Goal: Task Accomplishment & Management: Manage account settings

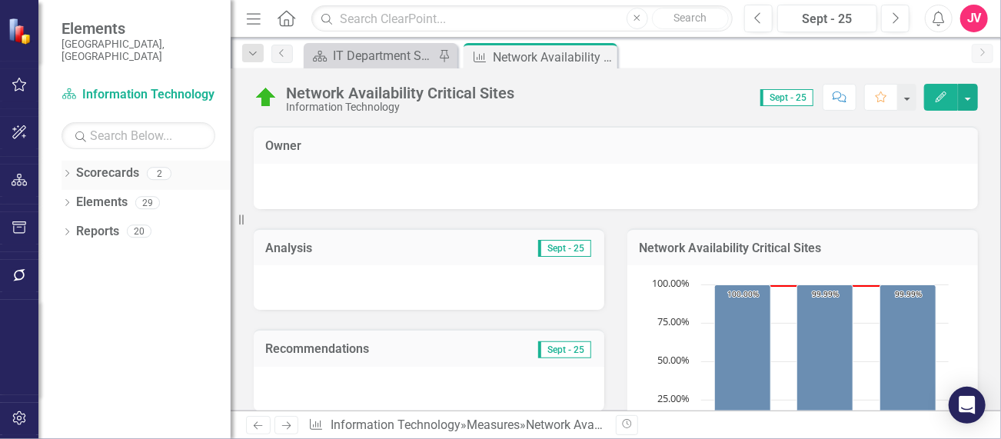
click at [127, 164] on link "Scorecards" at bounding box center [107, 173] width 63 height 18
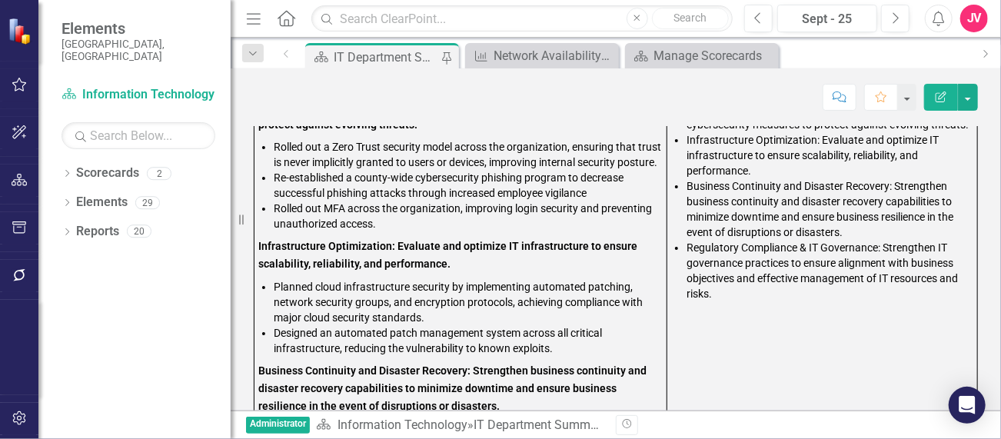
scroll to position [750, 0]
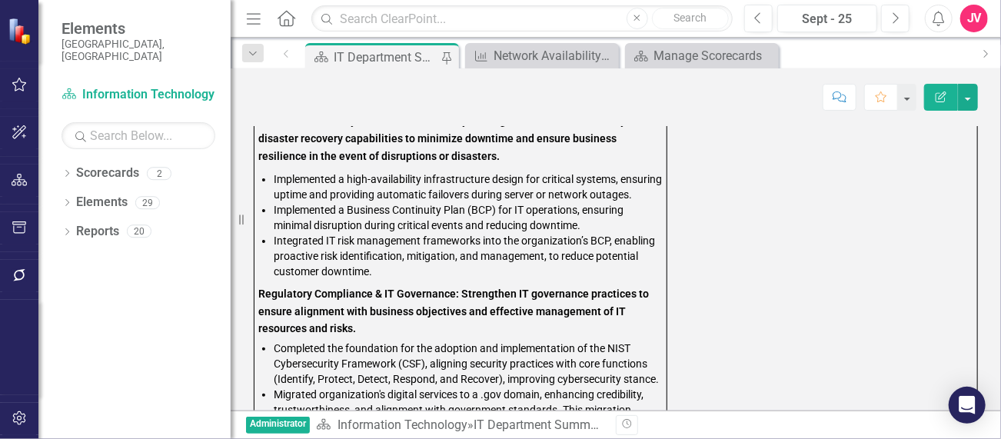
click at [989, 427] on div "Revision History" at bounding box center [985, 425] width 739 height 20
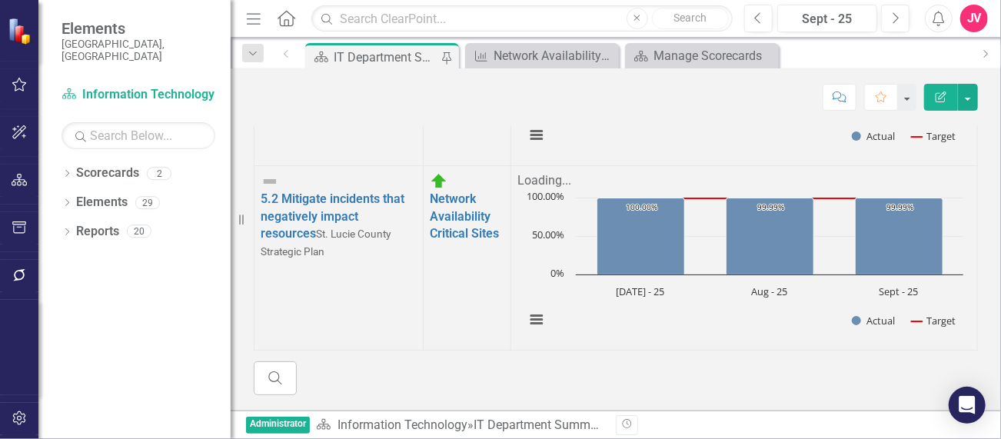
scroll to position [1341, 0]
click at [437, 158] on td "Core Application Availability Link Map View Link Map Edit Edit Measure Link Ope…" at bounding box center [467, 73] width 88 height 184
click at [1000, 114] on div "Score: N/A Sept - 25 Completed Comment Favorite Edit Report" at bounding box center [616, 91] width 770 height 46
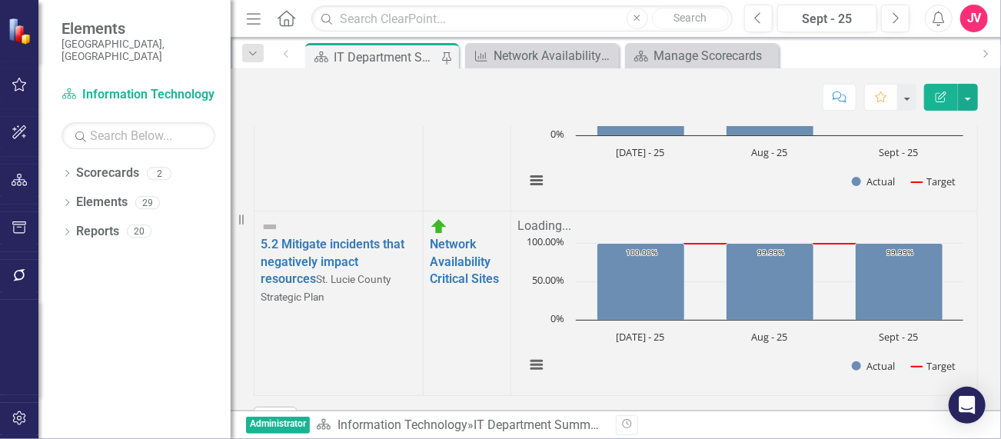
scroll to position [1231, 0]
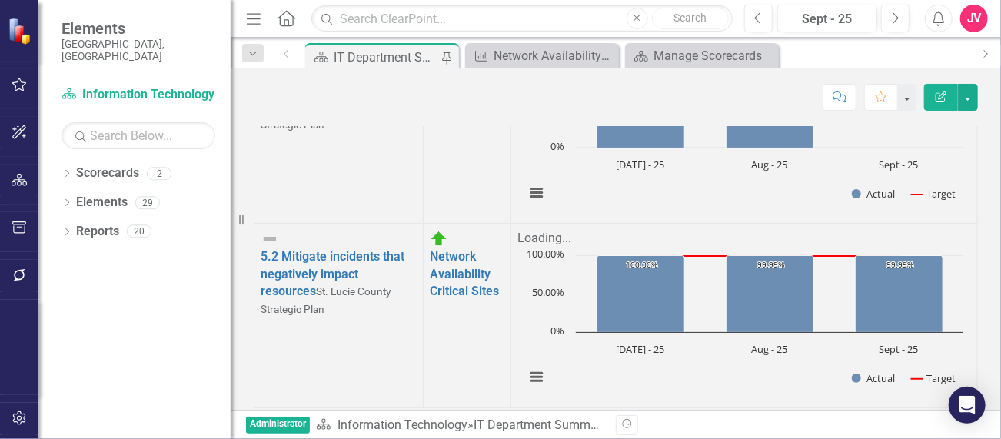
click at [441, 115] on link "Core Application Availability" at bounding box center [461, 90] width 62 height 50
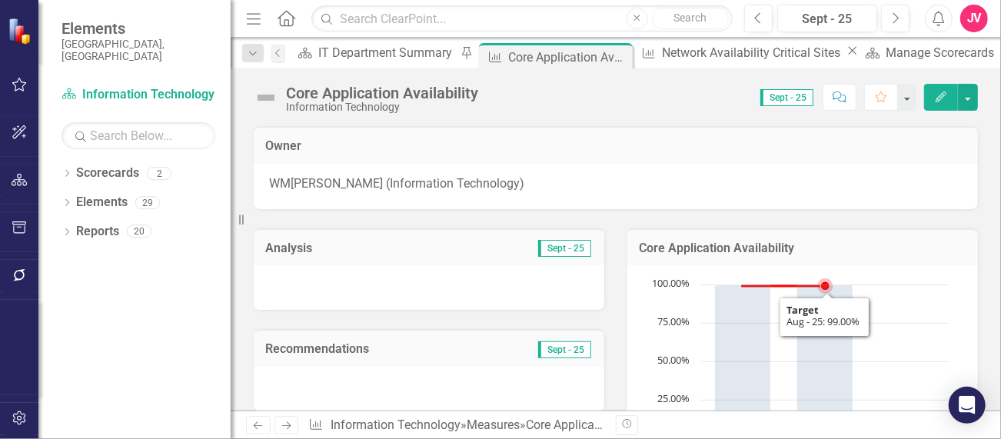
click at [923, 321] on rect "Interactive chart" at bounding box center [800, 392] width 314 height 231
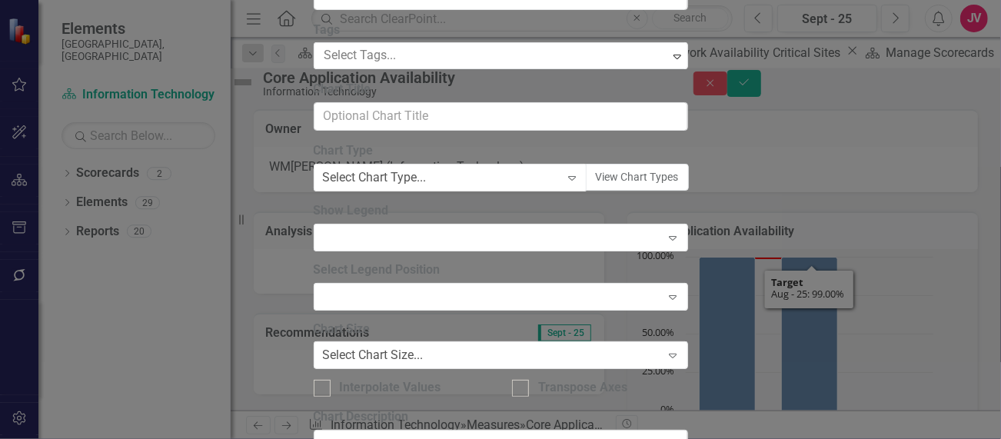
type input "Core Application Availability"
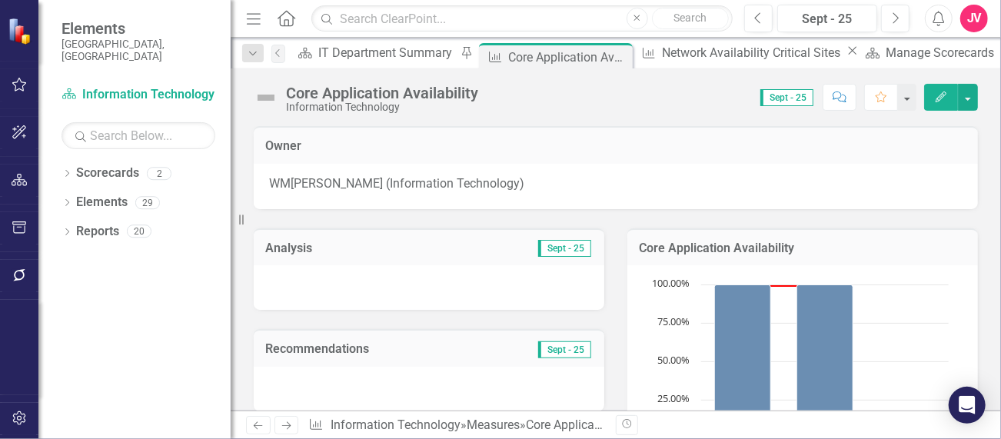
click at [942, 91] on icon "Edit" at bounding box center [941, 96] width 14 height 11
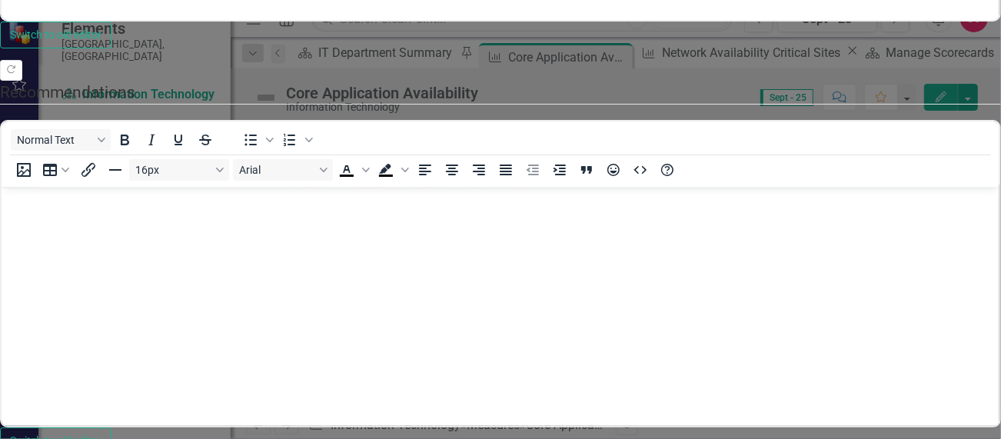
scroll to position [736, 0]
type textarea "95.24"
type textarea "*"
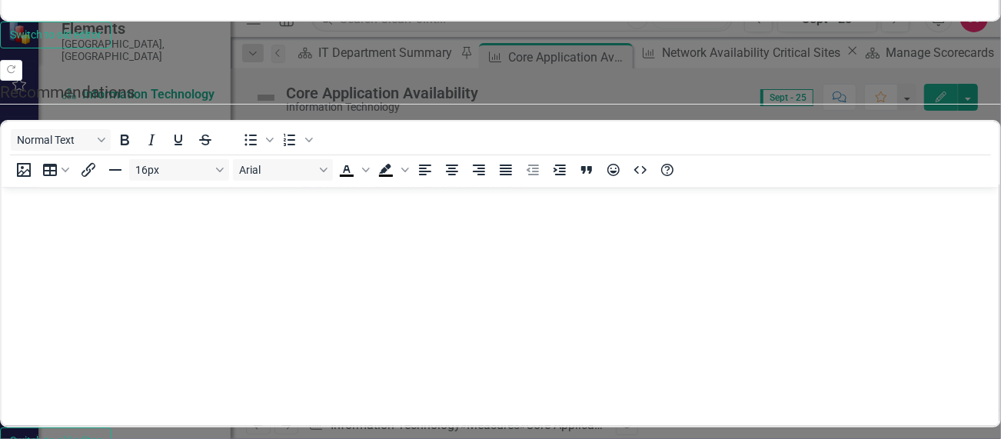
type textarea "100"
type textarea "1"
